Goal: Find contact information: Find contact information

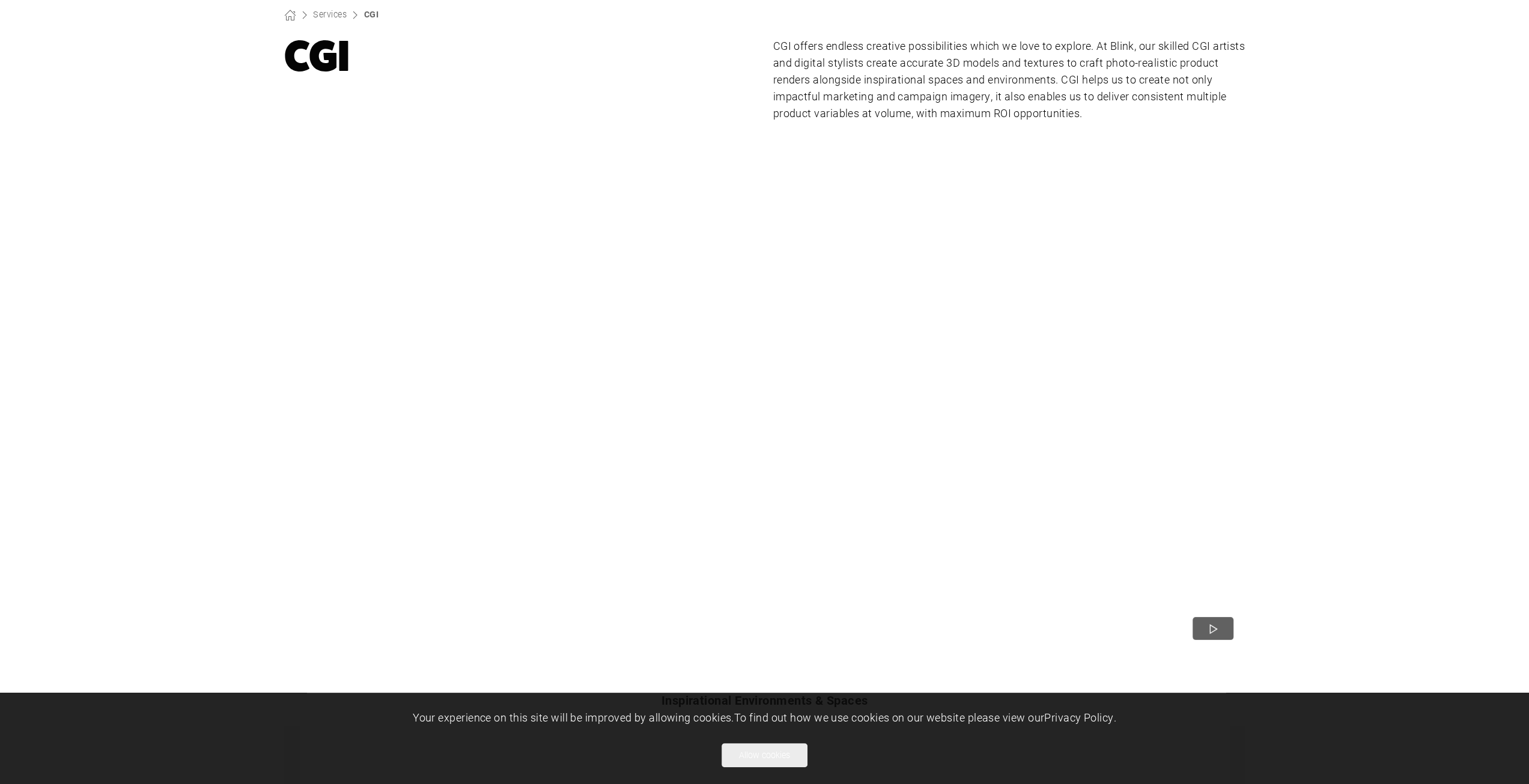
scroll to position [120, 0]
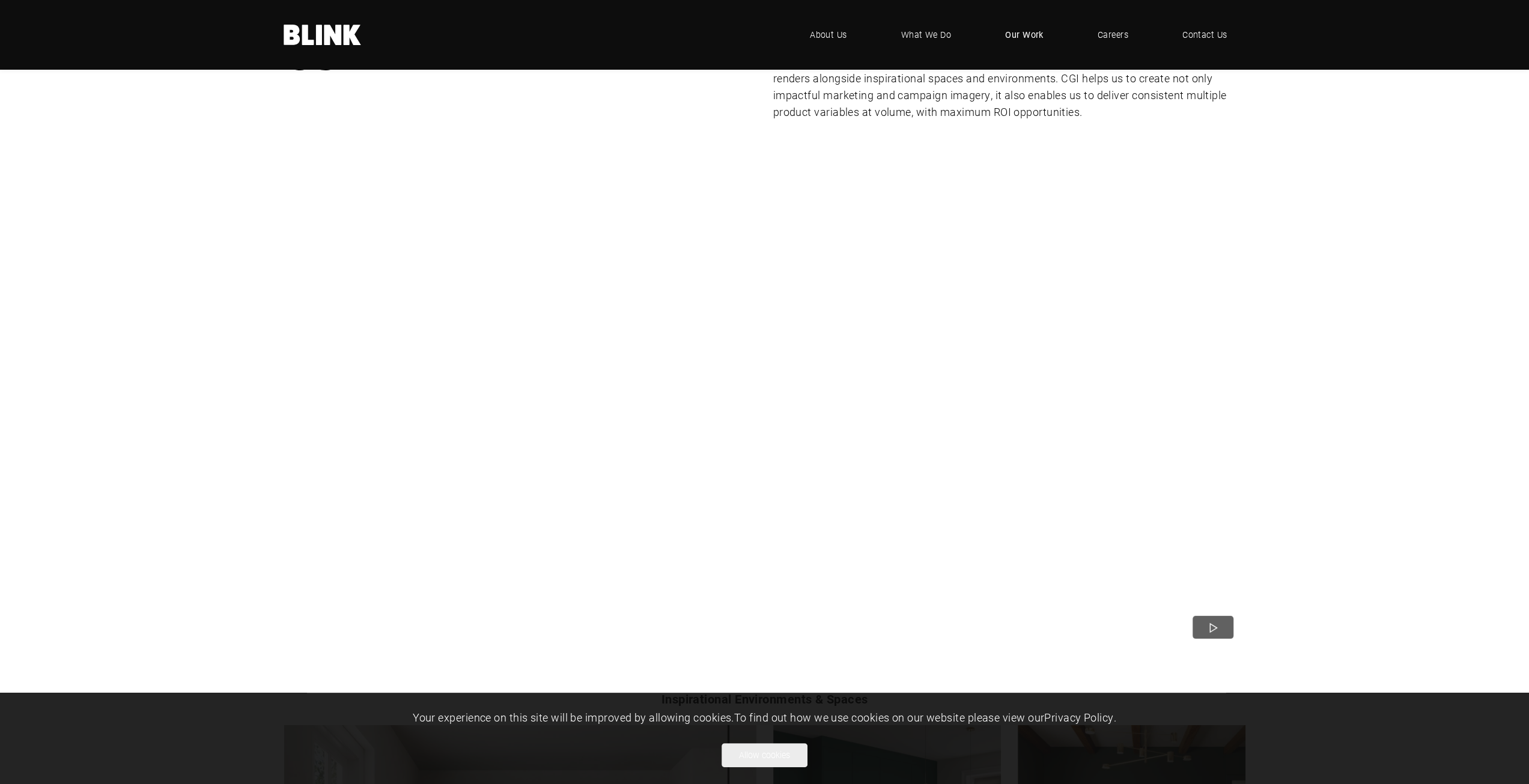
click at [1004, 40] on link "Our Work" at bounding box center [1024, 35] width 74 height 36
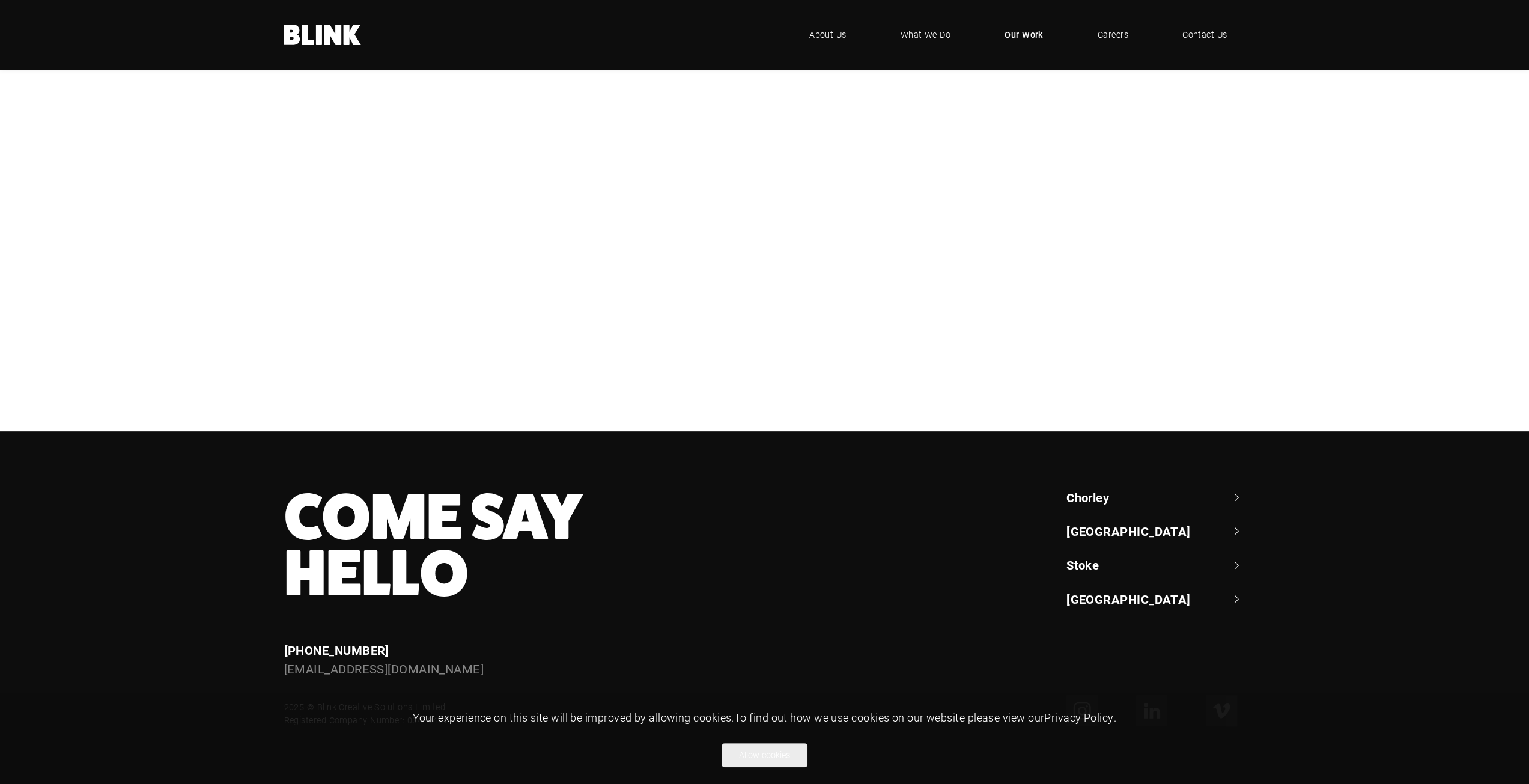
scroll to position [421, 0]
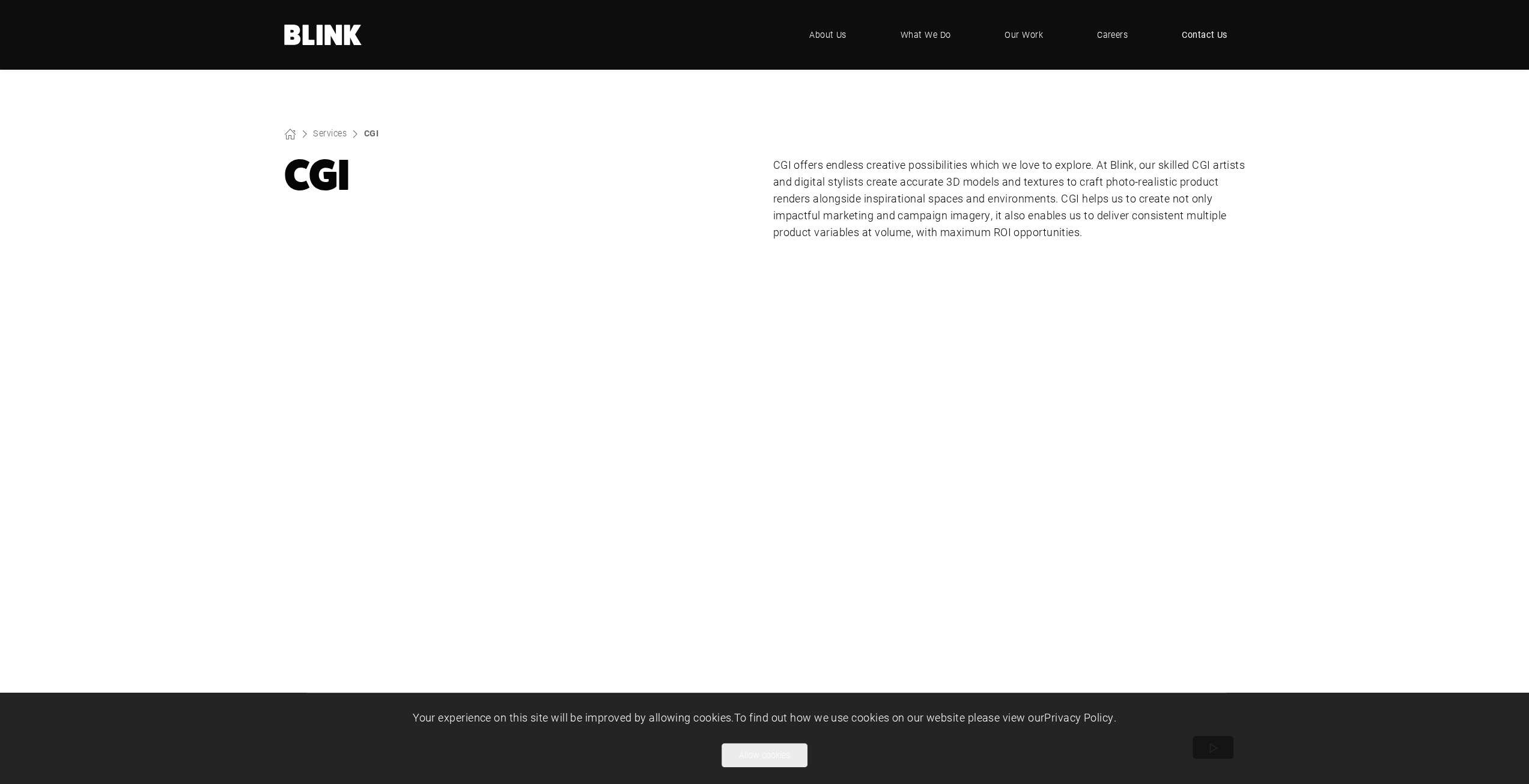
click at [1223, 42] on link "Contact Us" at bounding box center [1204, 35] width 81 height 36
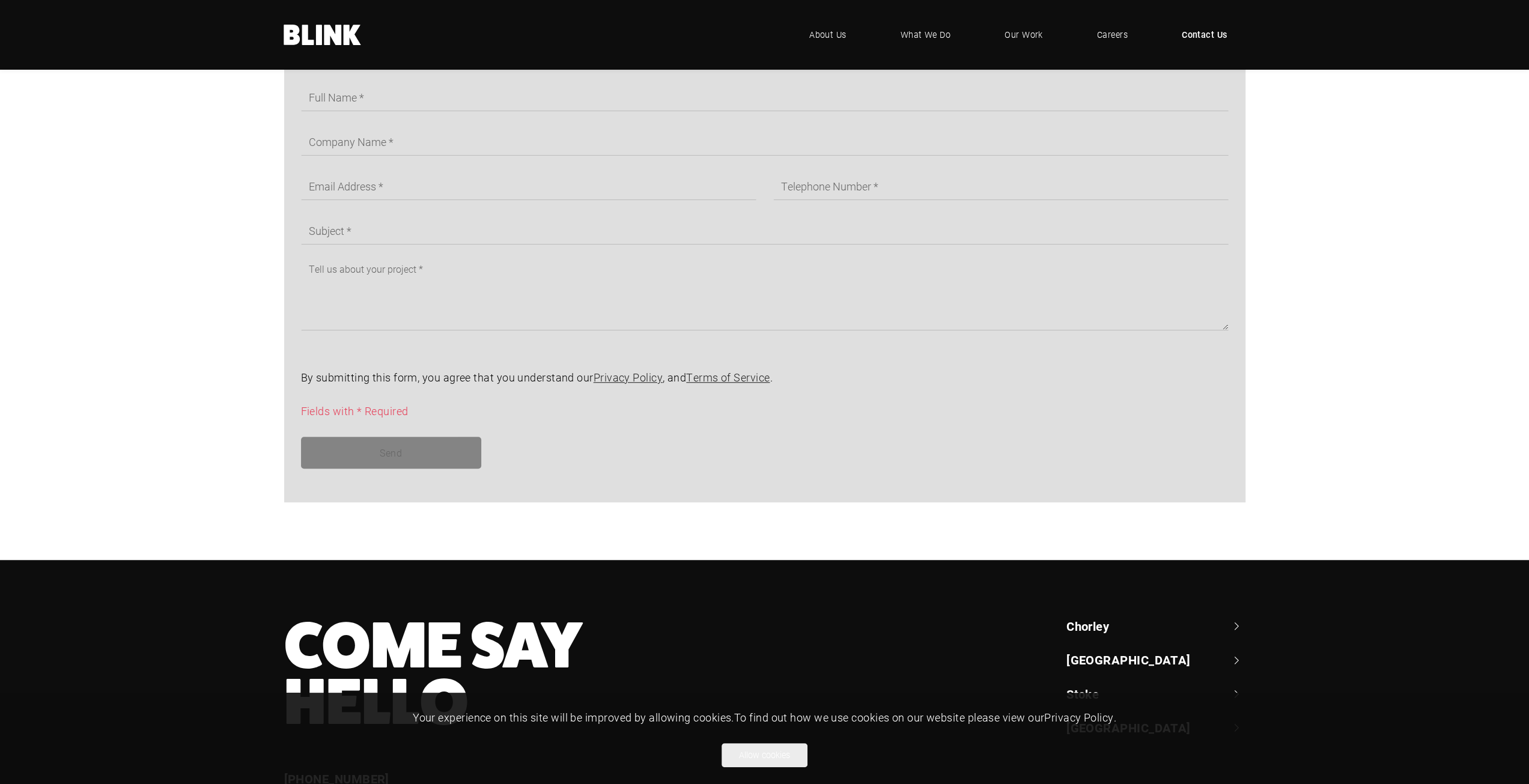
scroll to position [878, 0]
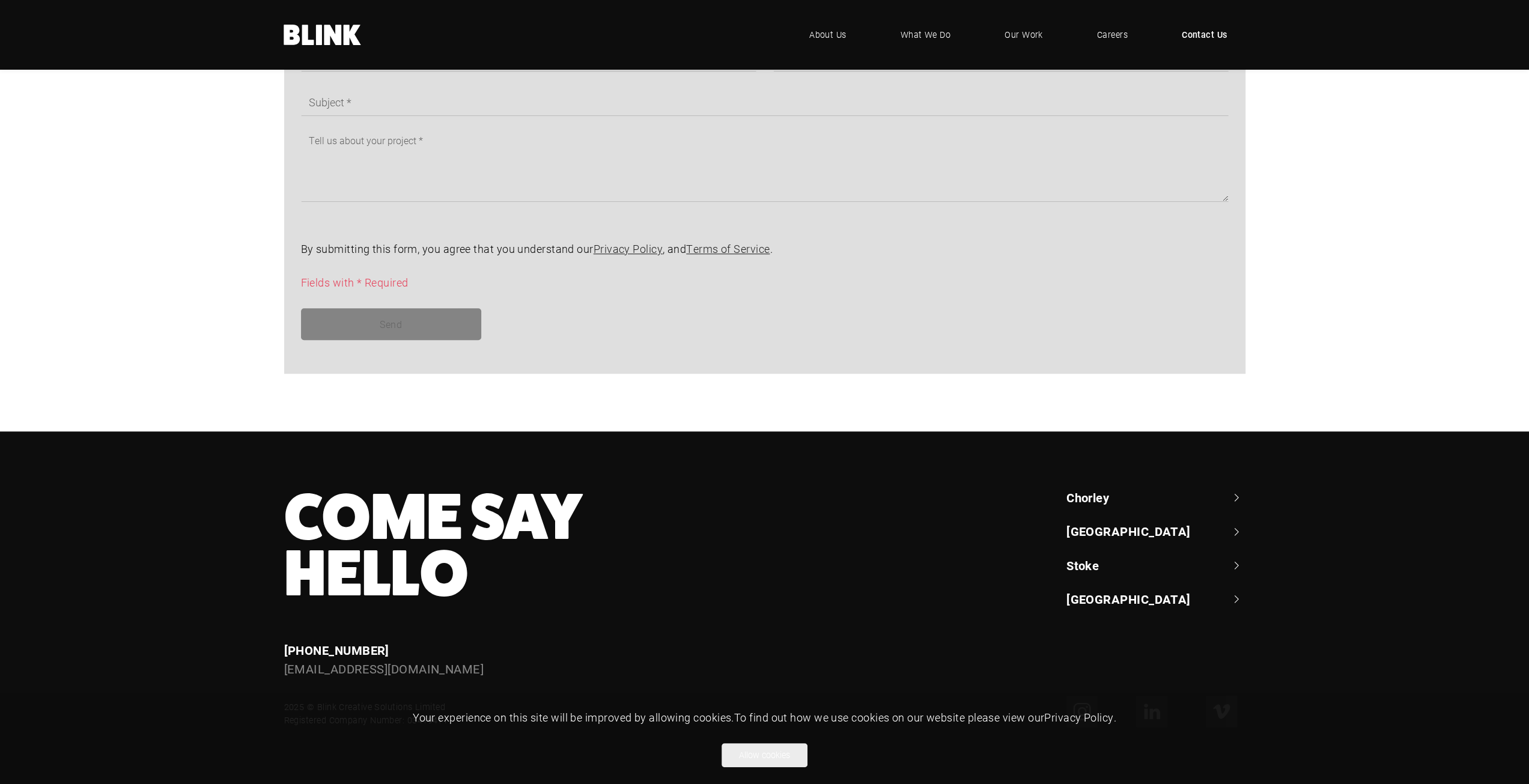
click at [1087, 701] on footer "Your experience on this site will be improved by allowing cookies. To find out …" at bounding box center [764, 738] width 1529 height 91
click at [784, 765] on button "Allow cookies" at bounding box center [764, 755] width 86 height 24
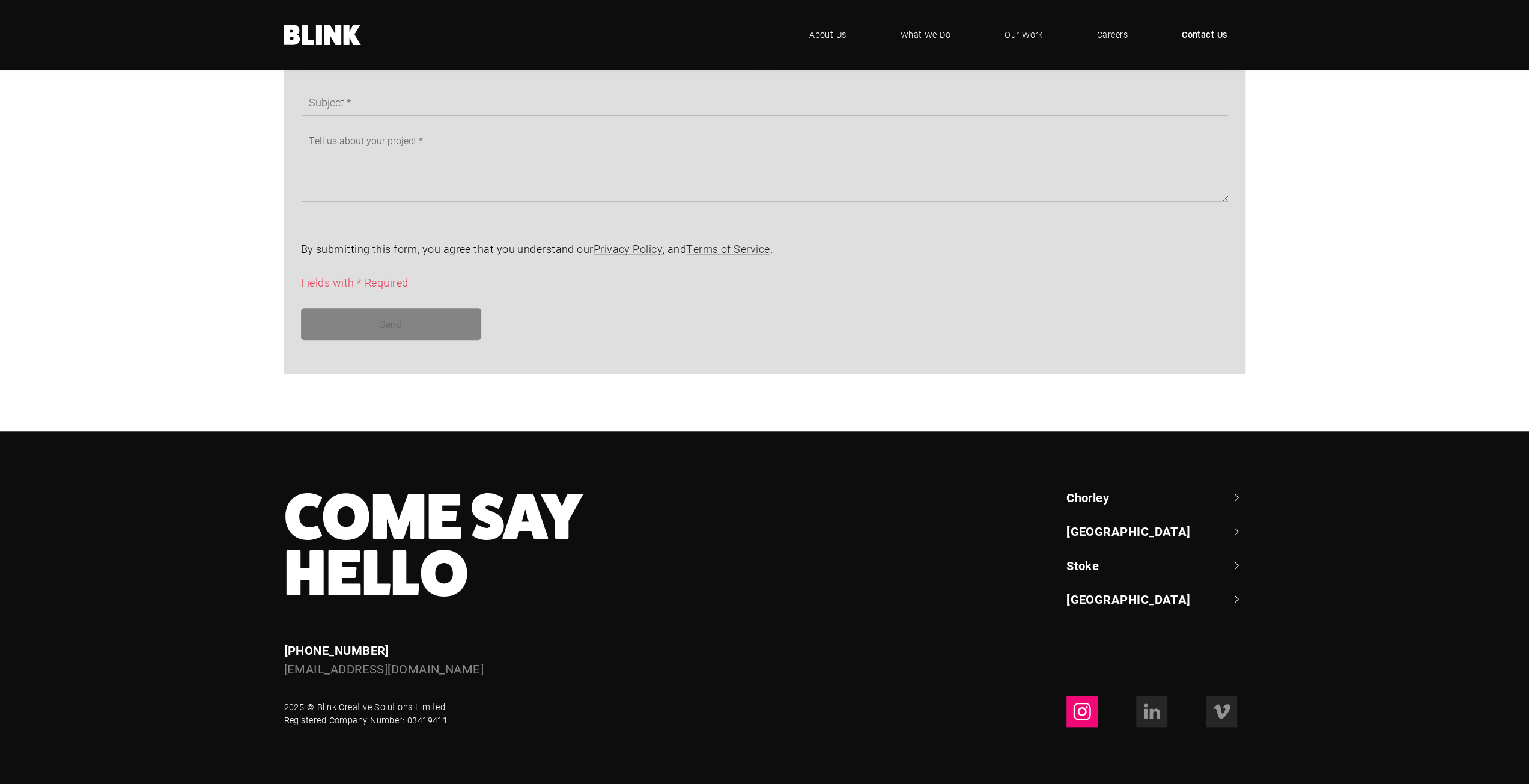
click at [1081, 705] on icon at bounding box center [1082, 711] width 19 height 19
